Goal: Communication & Community: Participate in discussion

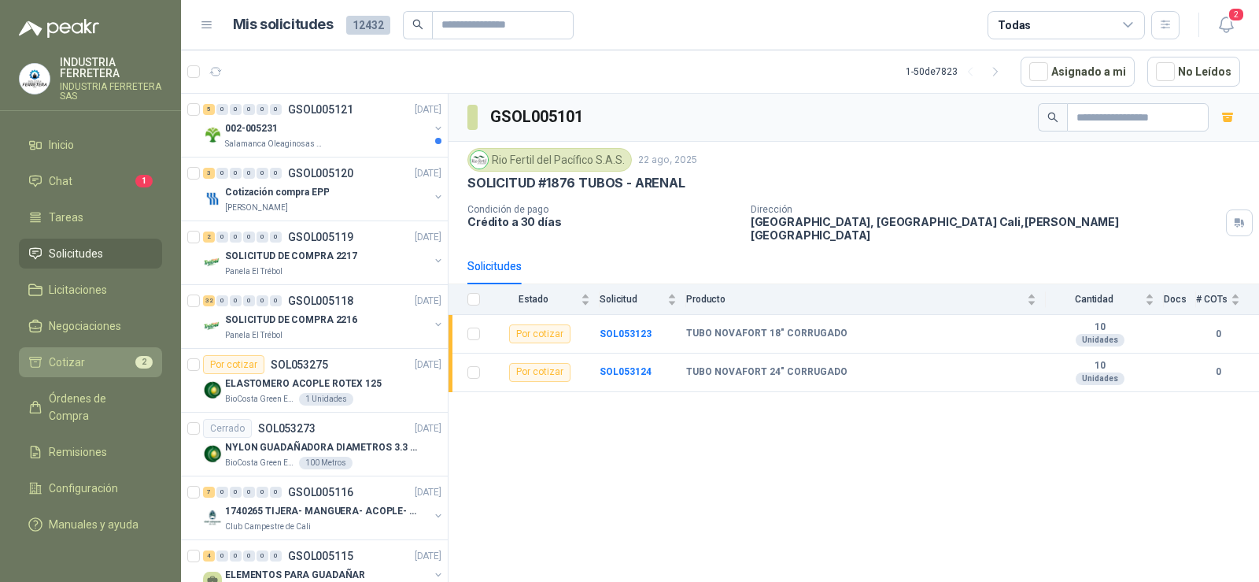
click at [105, 370] on li "Cotizar 2" at bounding box center [90, 361] width 124 height 17
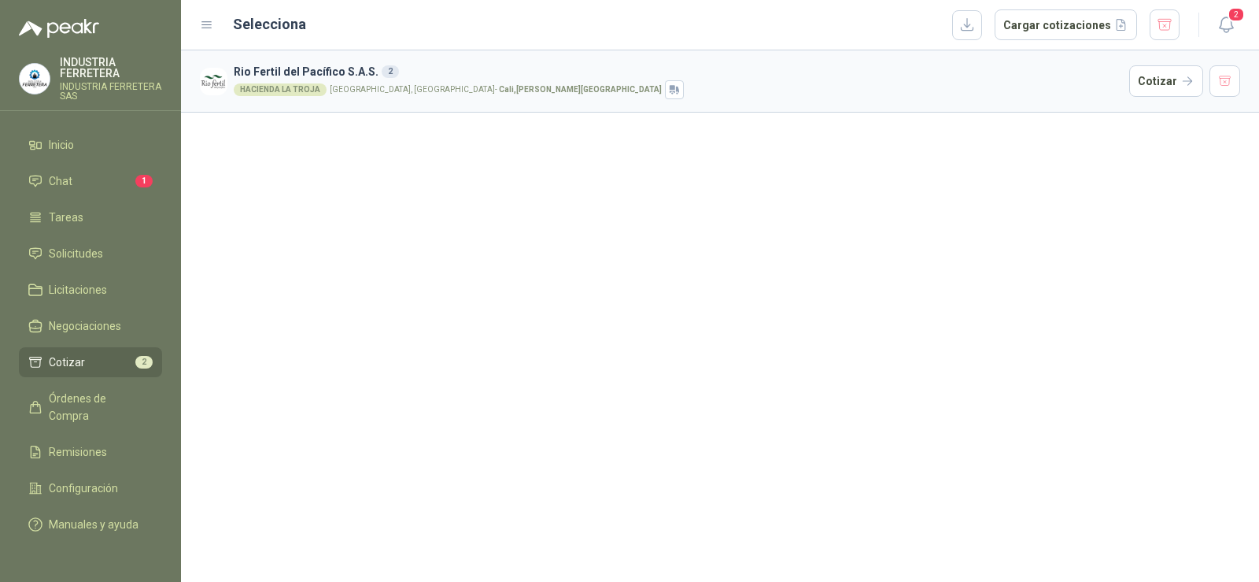
click at [674, 205] on div "Rio Fertil [PERSON_NAME] S.A.S. 2 HACIENDA [GEOGRAPHIC_DATA] [GEOGRAPHIC_DATA],…" at bounding box center [720, 315] width 1078 height 531
click at [646, 341] on div "Rio Fertil [PERSON_NAME] S.A.S. 2 HACIENDA [GEOGRAPHIC_DATA] [GEOGRAPHIC_DATA],…" at bounding box center [720, 315] width 1078 height 531
click at [96, 542] on menu "INDUSTRIA FERRETERA INDUSTRIA FERRETERA SAS Inicio Chat 1 Tareas Solicitudes Li…" at bounding box center [90, 291] width 181 height 582
click at [71, 181] on span "Chat" at bounding box center [61, 180] width 24 height 17
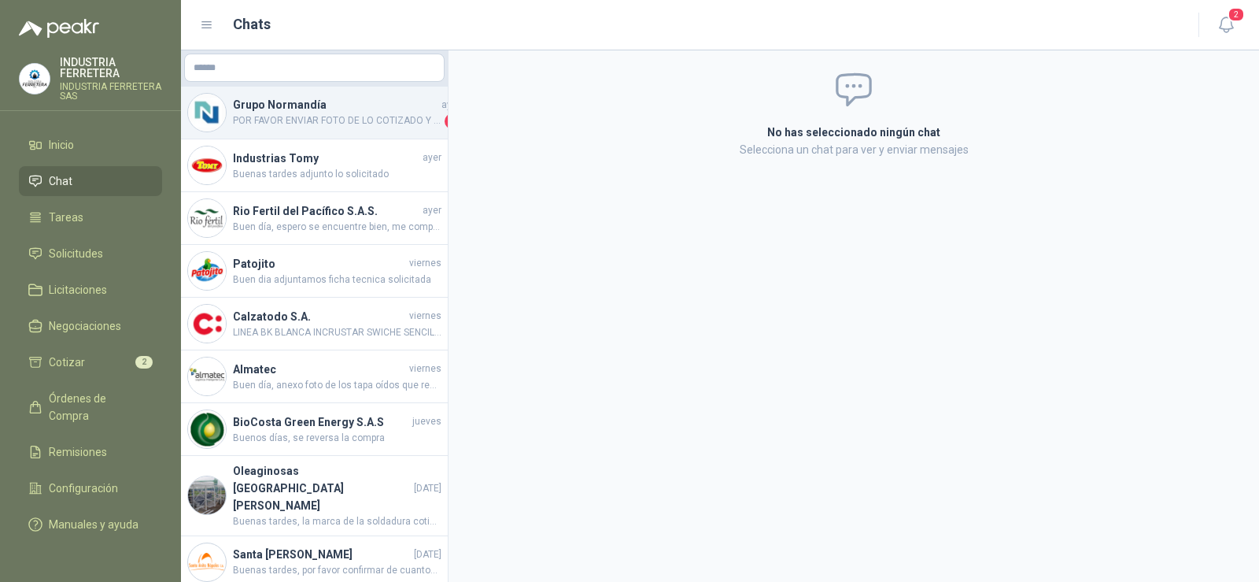
click at [330, 105] on h4 "Grupo Normandía" at bounding box center [335, 104] width 205 height 17
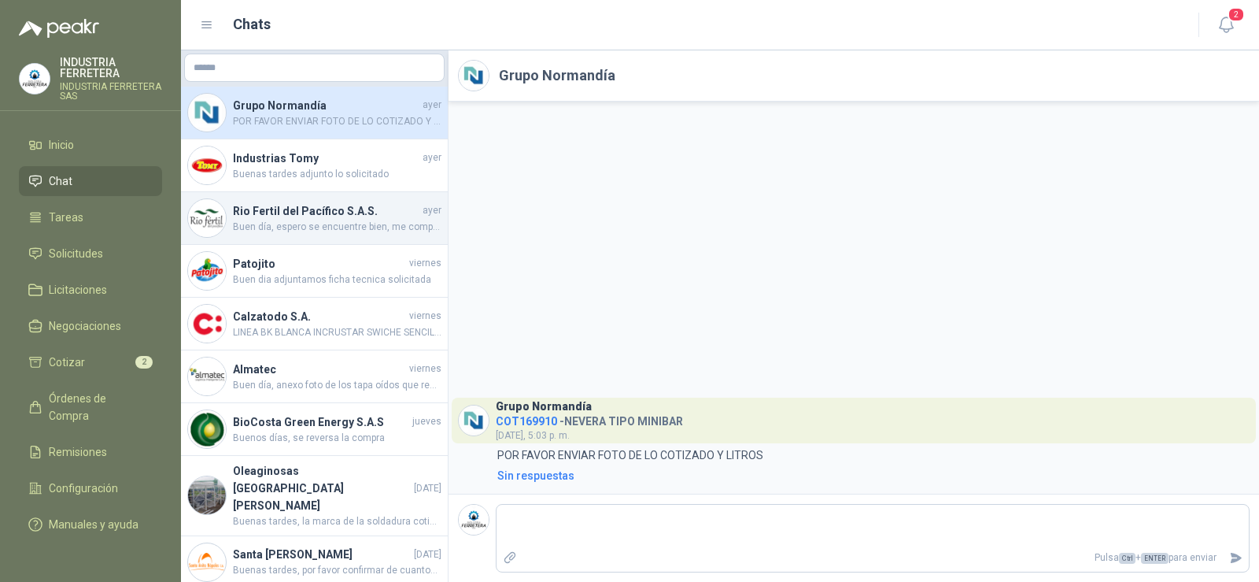
click at [343, 211] on h4 "Rio Fertil del Pacífico S.A.S." at bounding box center [326, 210] width 187 height 17
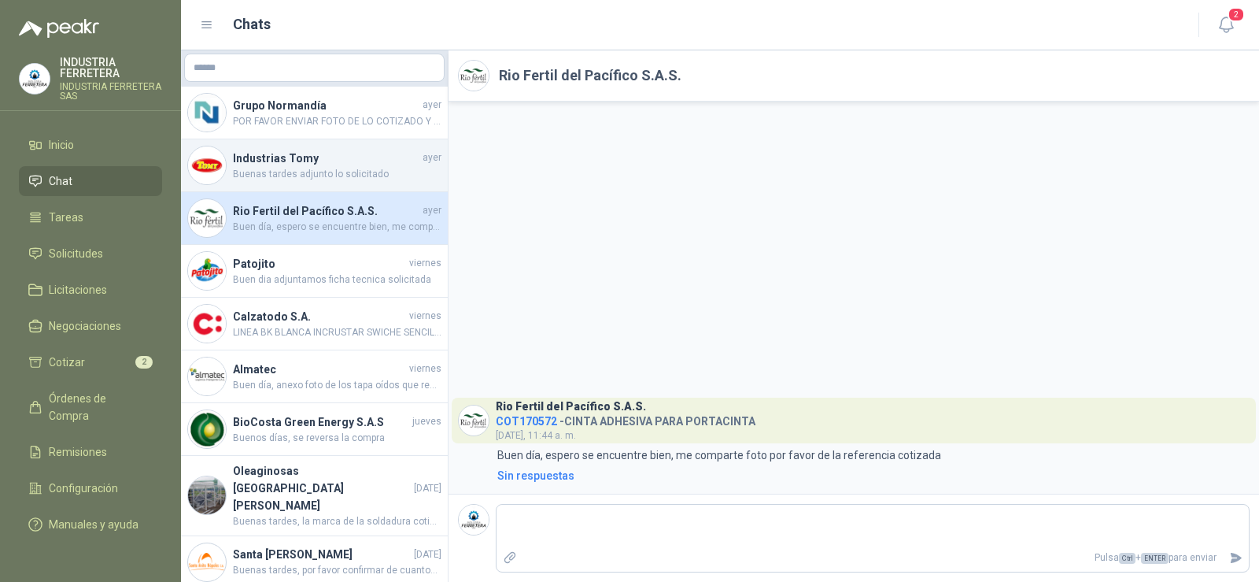
click at [337, 161] on h4 "Industrias Tomy" at bounding box center [326, 158] width 187 height 17
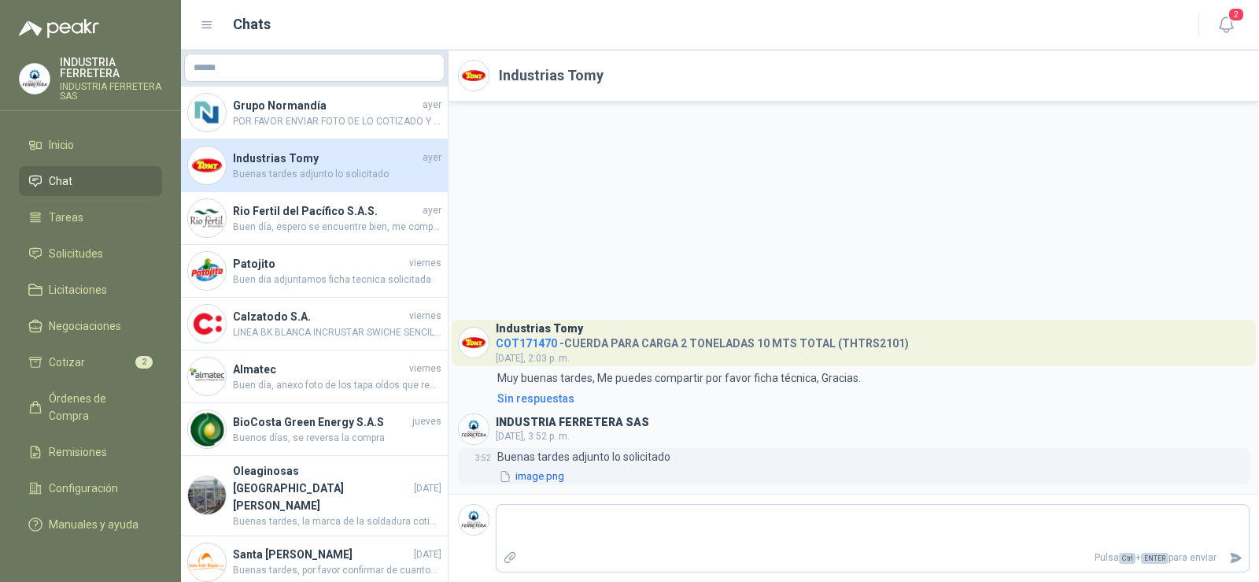
click at [537, 477] on button "image.png" at bounding box center [531, 476] width 68 height 17
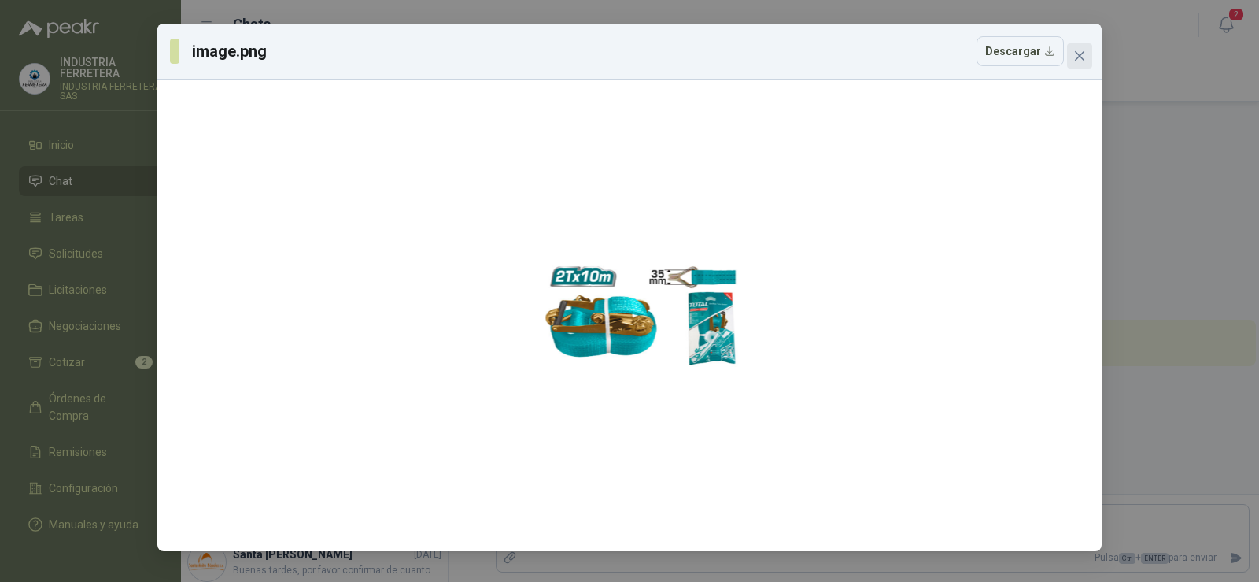
click at [1077, 54] on icon "close" at bounding box center [1079, 55] width 9 height 9
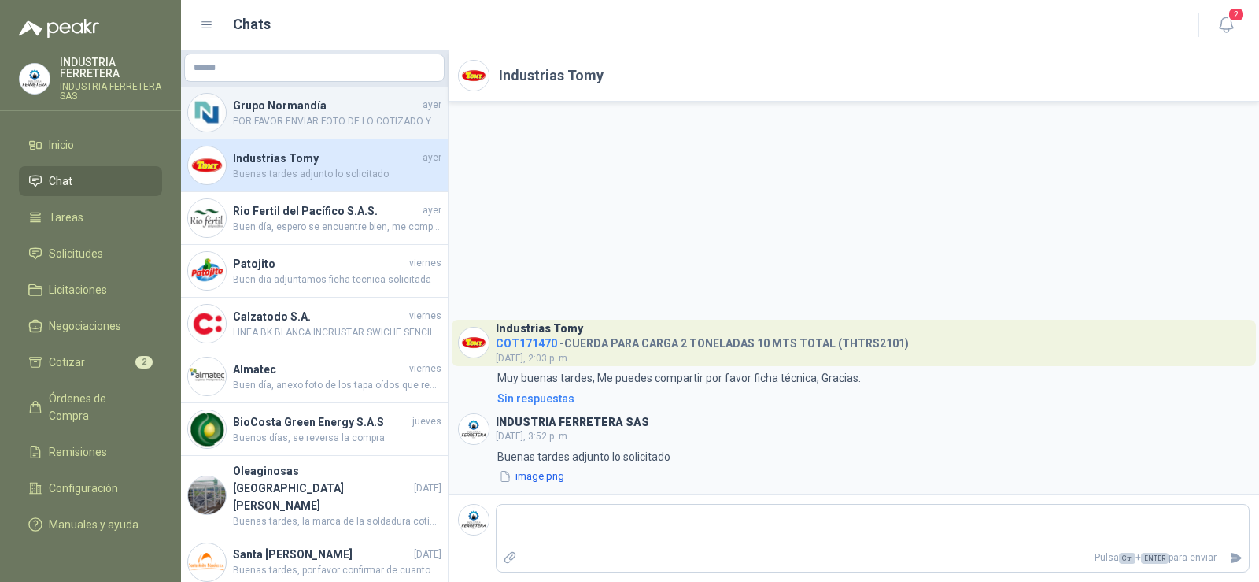
click at [297, 107] on h4 "Grupo Normandía" at bounding box center [326, 105] width 187 height 17
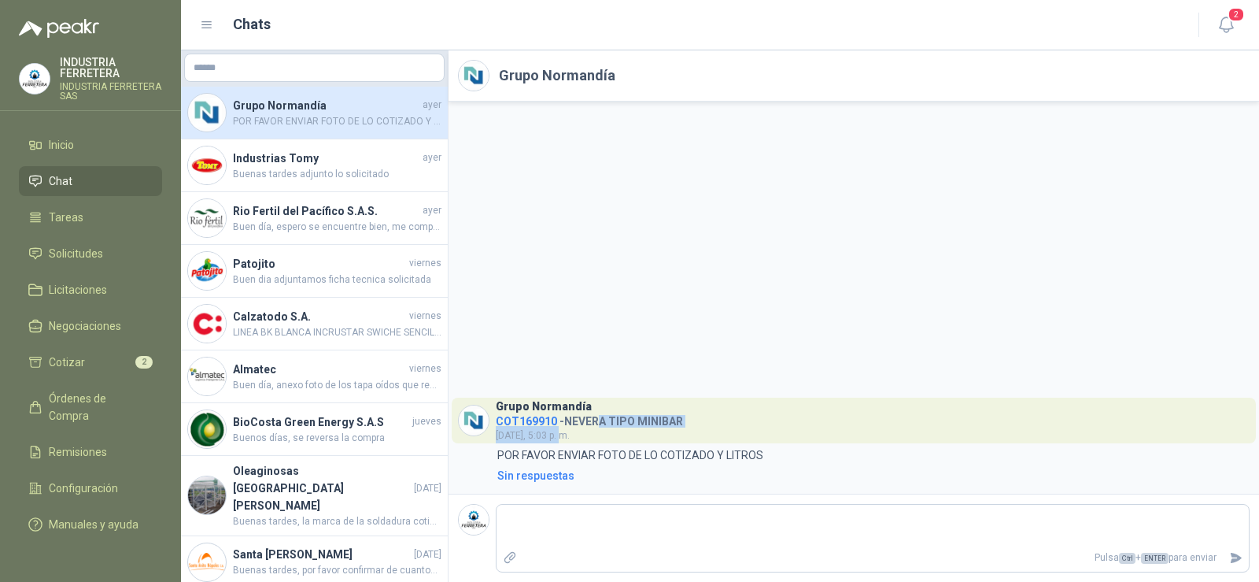
drag, startPoint x: 684, startPoint y: 427, endPoint x: 597, endPoint y: 426, distance: 87.4
click at [597, 426] on header "Grupo [PERSON_NAME] COT169910 - NEVERA TIPO MINIBAR [DATE], 5:03 p. m." at bounding box center [854, 420] width 804 height 46
click at [711, 380] on div "Grupo [PERSON_NAME] COT169910 - NEVERA TIPO MINIBAR [DATE], 5:03 p. m. 5:03 POR…" at bounding box center [854, 298] width 811 height 392
click at [534, 420] on span "COT169910" at bounding box center [526, 421] width 61 height 13
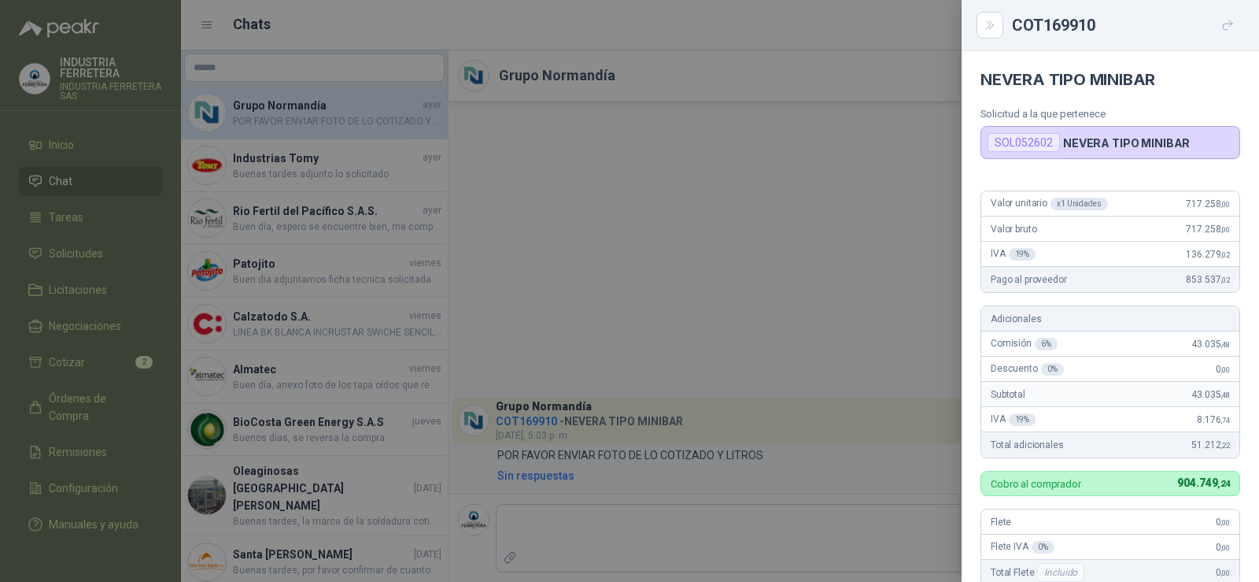
click at [756, 388] on div at bounding box center [629, 291] width 1259 height 582
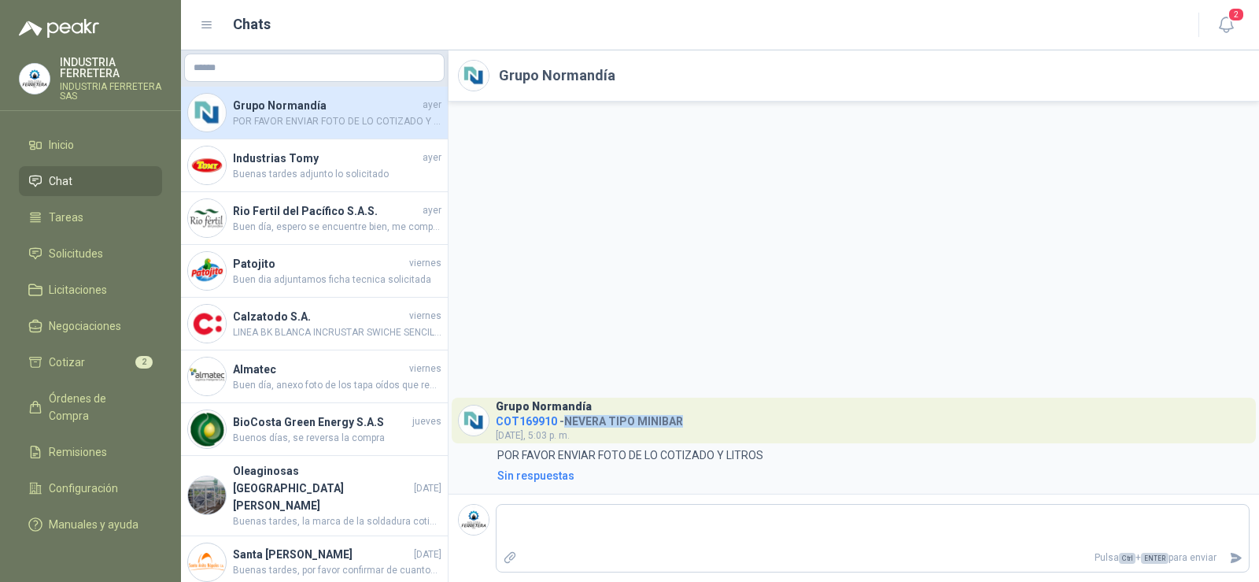
drag, startPoint x: 567, startPoint y: 424, endPoint x: 682, endPoint y: 423, distance: 115.7
click at [682, 423] on header "Grupo [PERSON_NAME] COT169910 - NEVERA TIPO MINIBAR [DATE], 5:03 p. m." at bounding box center [854, 420] width 804 height 46
copy h4 "NEVERA TIPO MINIBAR"
